Goal: Task Accomplishment & Management: Manage account settings

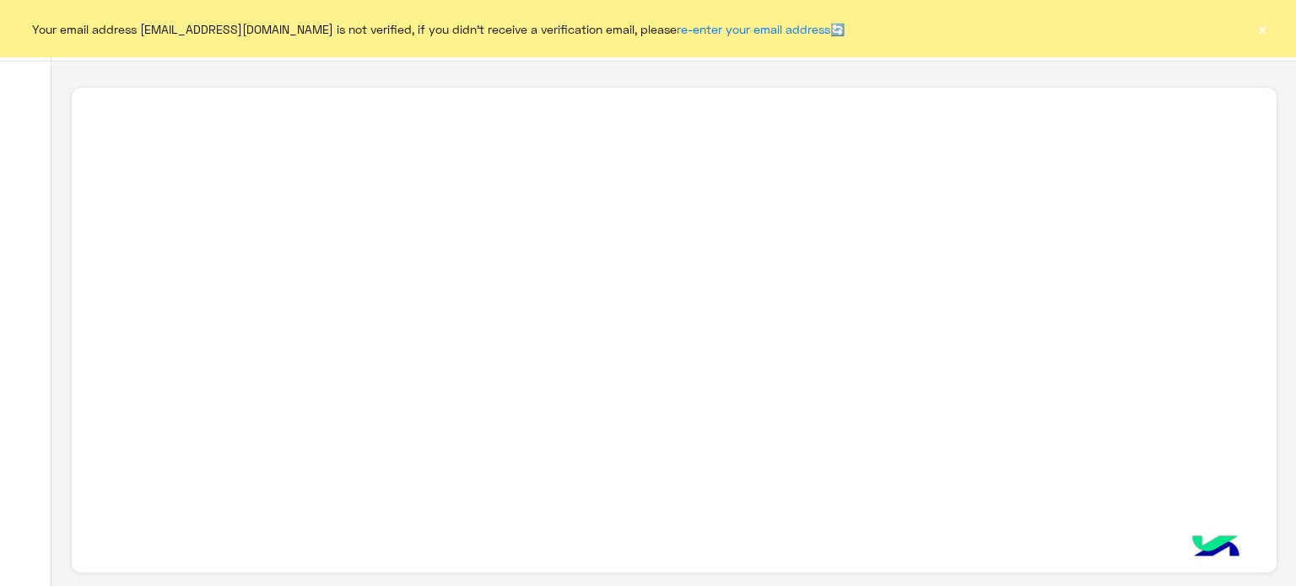
click at [1266, 25] on button "×" at bounding box center [1262, 28] width 17 height 17
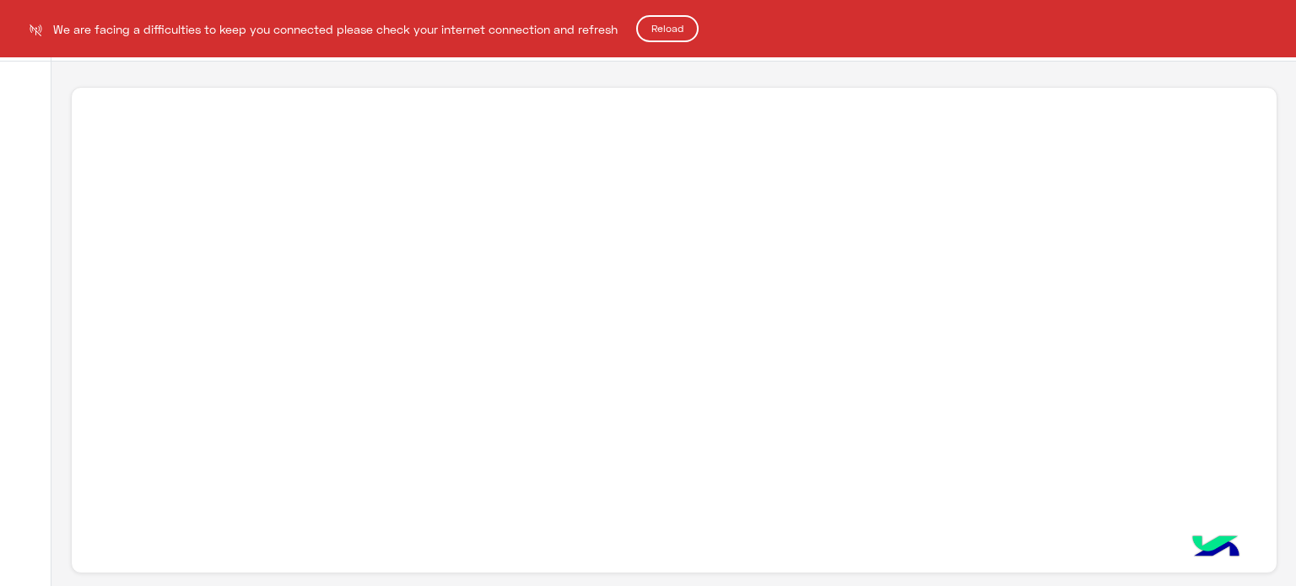
click at [689, 33] on button "Reload" at bounding box center [667, 28] width 62 height 27
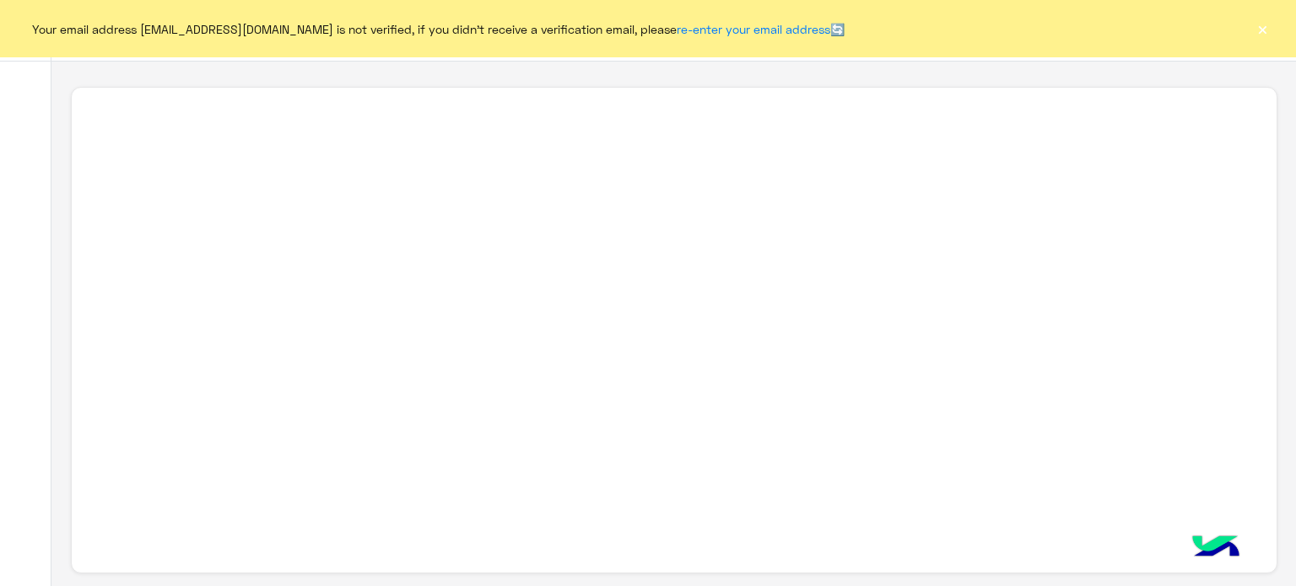
click at [1262, 29] on button "×" at bounding box center [1262, 28] width 17 height 17
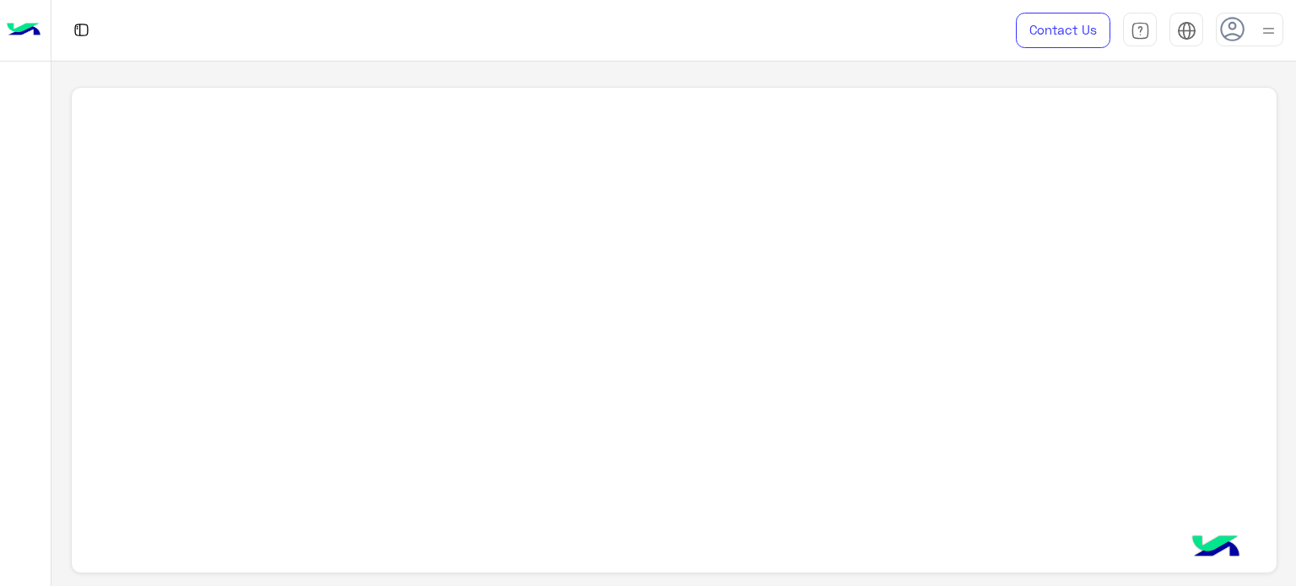
click at [1262, 29] on img at bounding box center [1268, 30] width 21 height 21
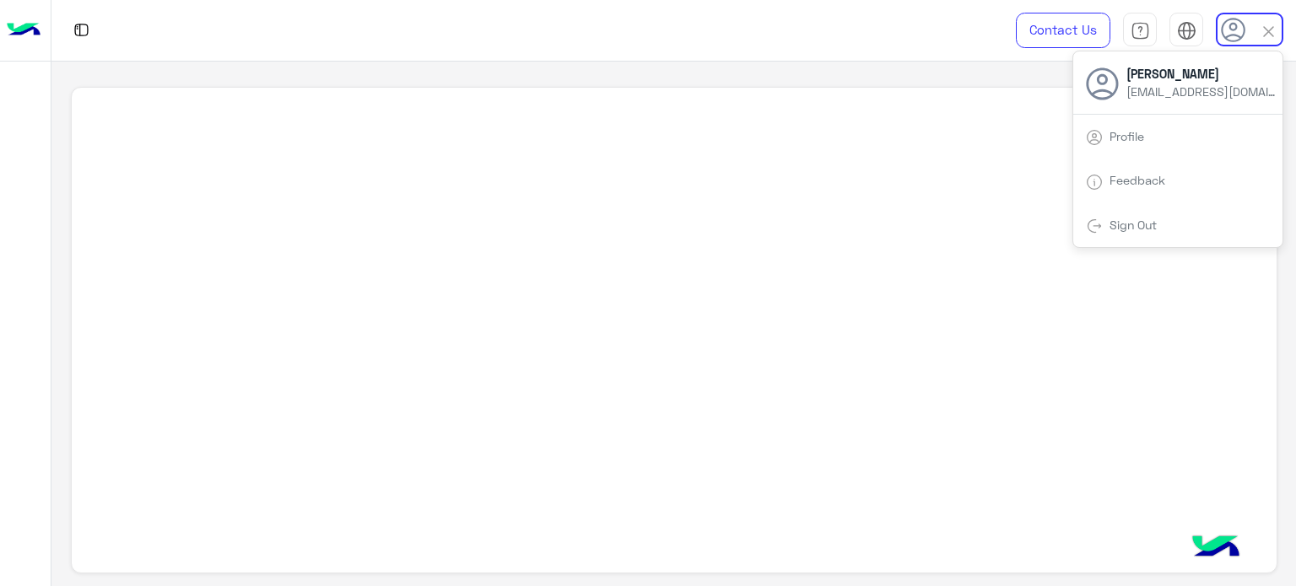
click at [1262, 29] on img at bounding box center [1268, 31] width 19 height 19
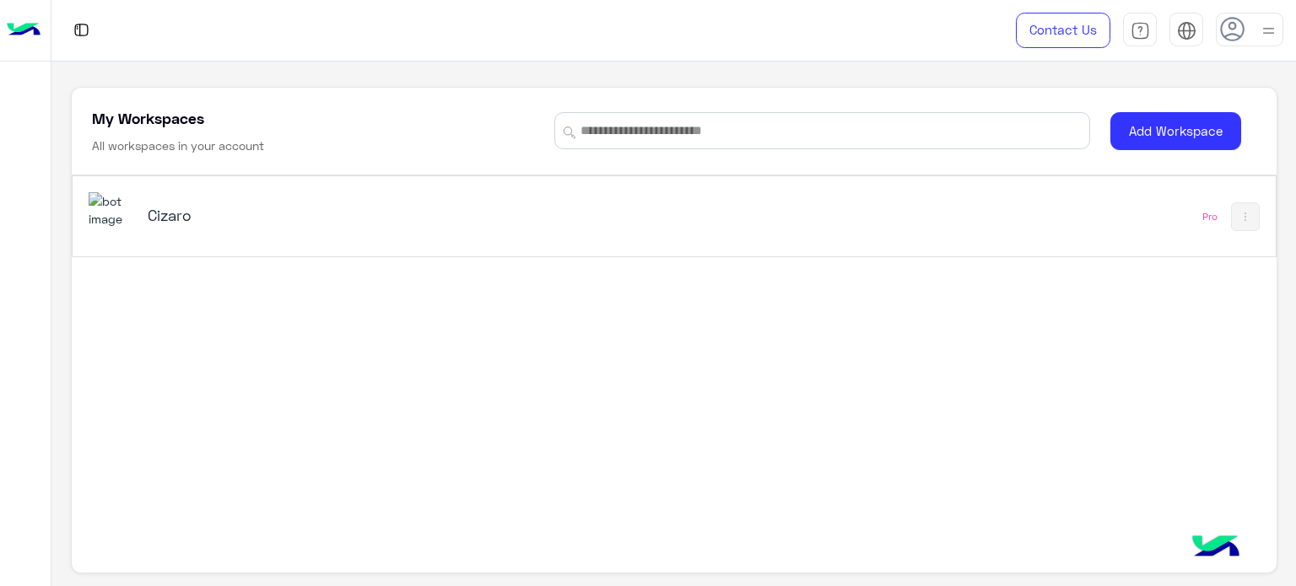
click at [223, 219] on h5 "Cizaro" at bounding box center [359, 215] width 422 height 20
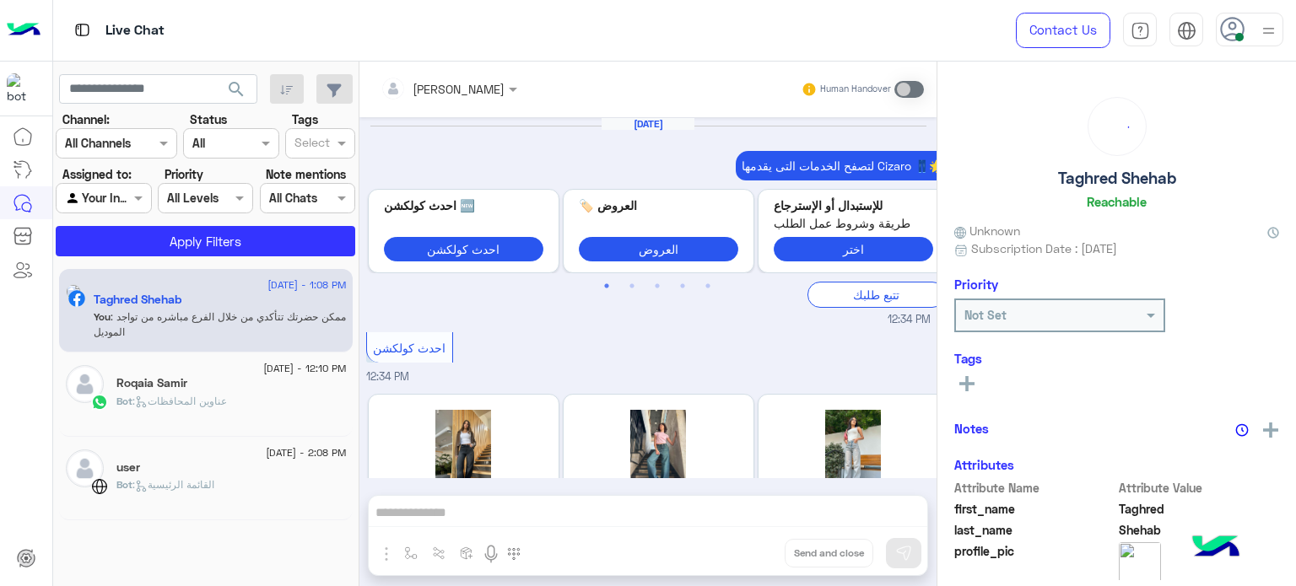
scroll to position [528, 0]
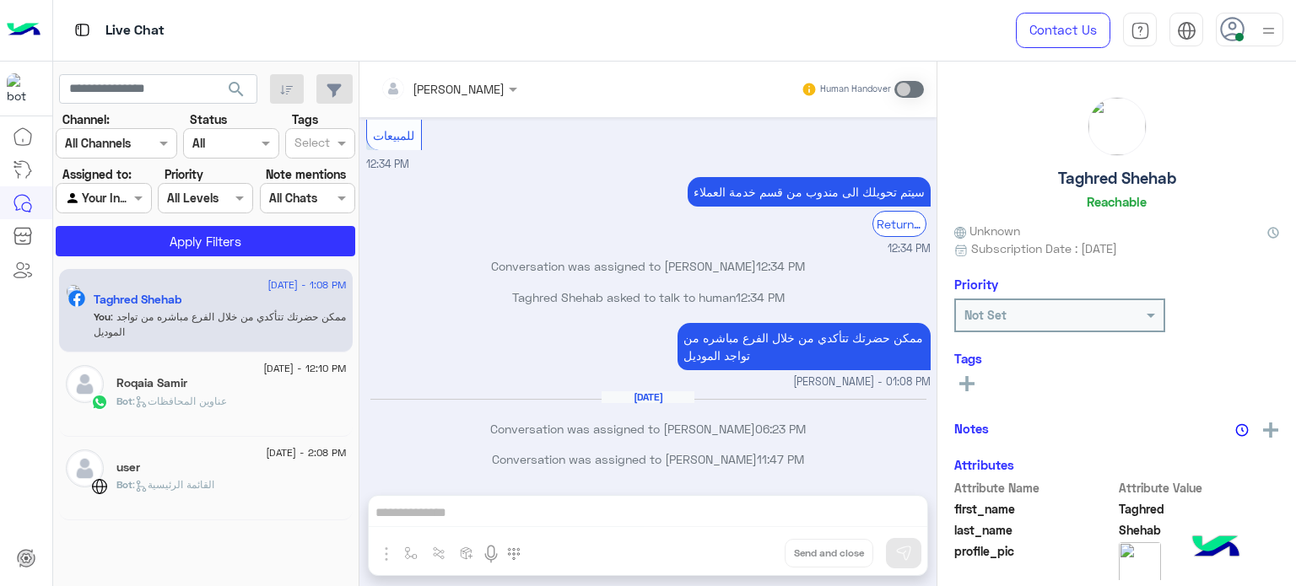
click at [1267, 30] on img at bounding box center [1268, 30] width 21 height 21
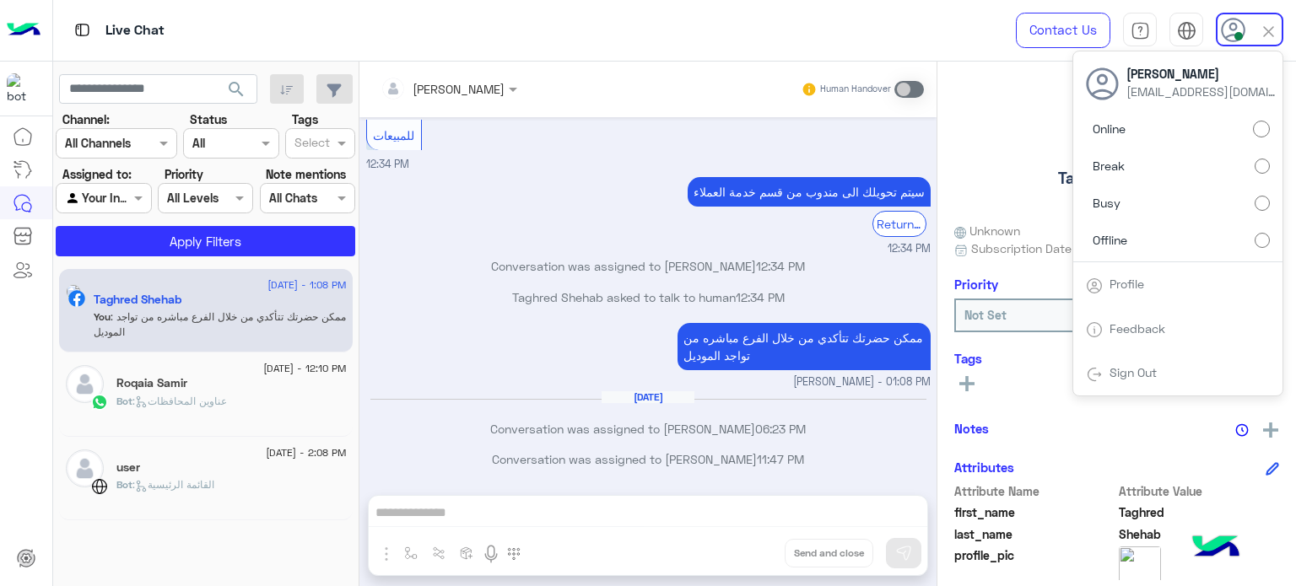
click at [1241, 235] on label "Offline" at bounding box center [1178, 239] width 184 height 30
click at [1256, 26] on div at bounding box center [1250, 30] width 68 height 34
